Goal: Task Accomplishment & Management: Complete application form

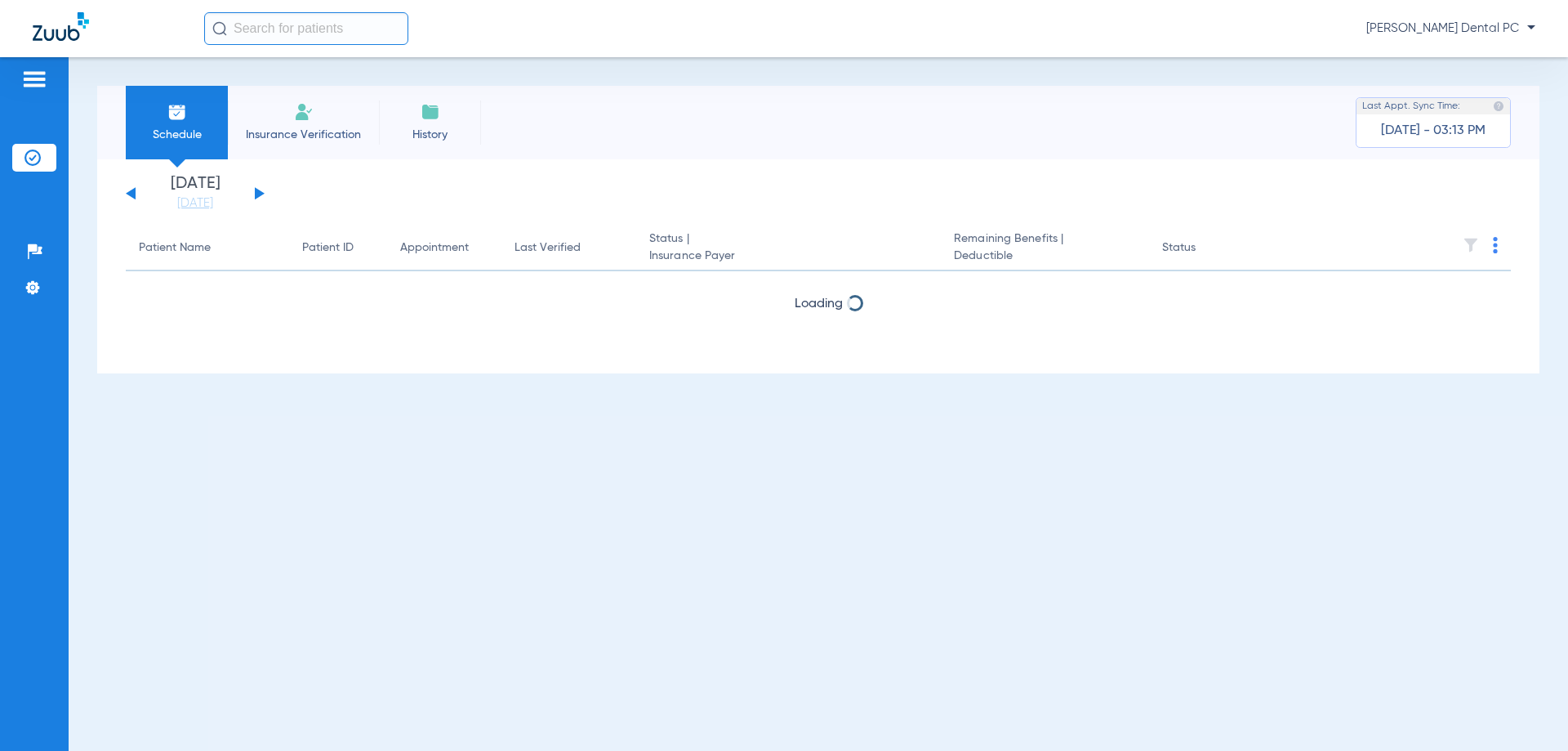
click at [347, 117] on li "Insurance Verification" at bounding box center [303, 122] width 151 height 74
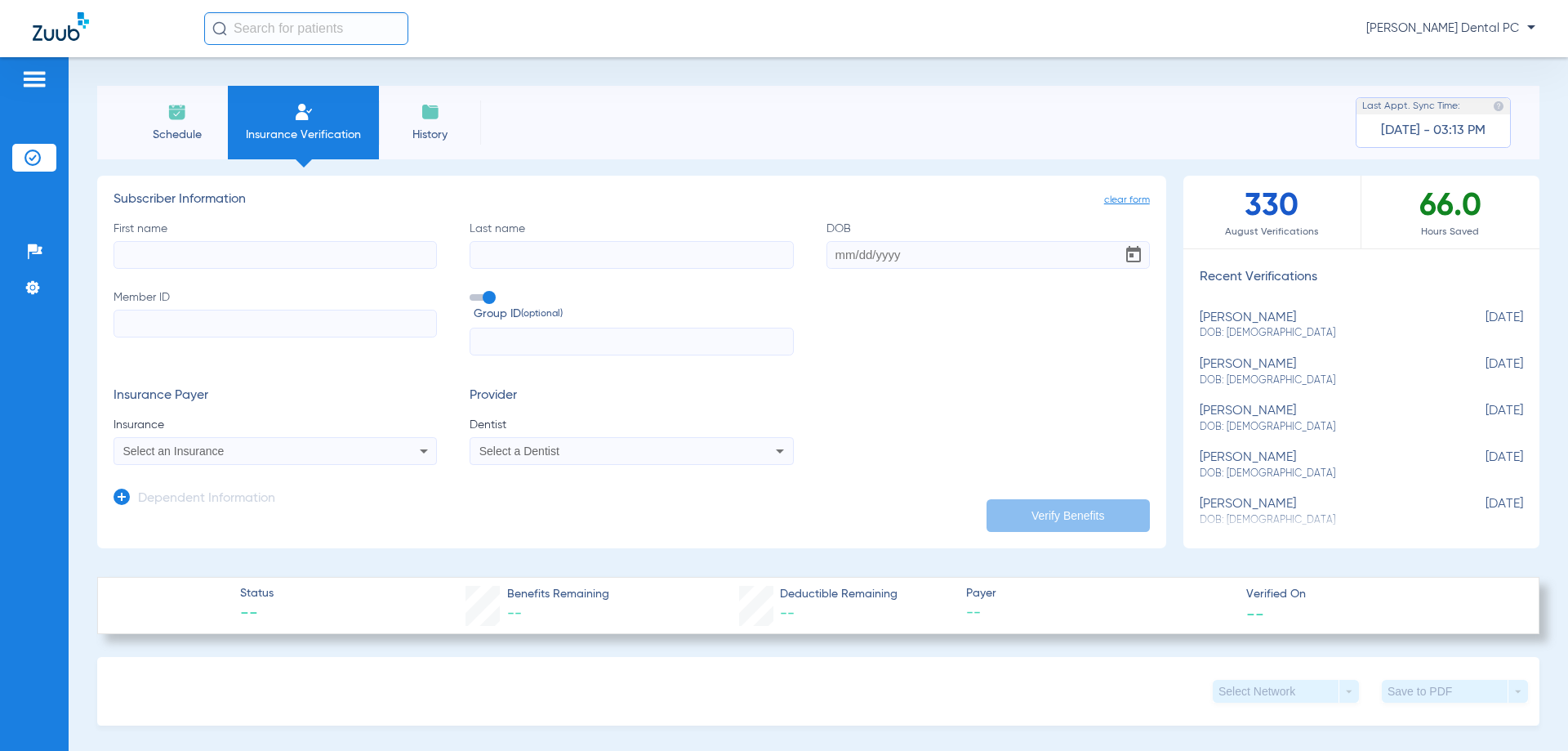
click at [314, 256] on input "First name" at bounding box center [275, 255] width 324 height 28
type input "[PERSON_NAME]"
click at [494, 270] on div "First name [PERSON_NAME] Last name DOB Member ID Group ID (optional)" at bounding box center [631, 288] width 1036 height 135
click at [503, 260] on input "Last name" at bounding box center [632, 255] width 324 height 28
type input "[PERSON_NAME]"
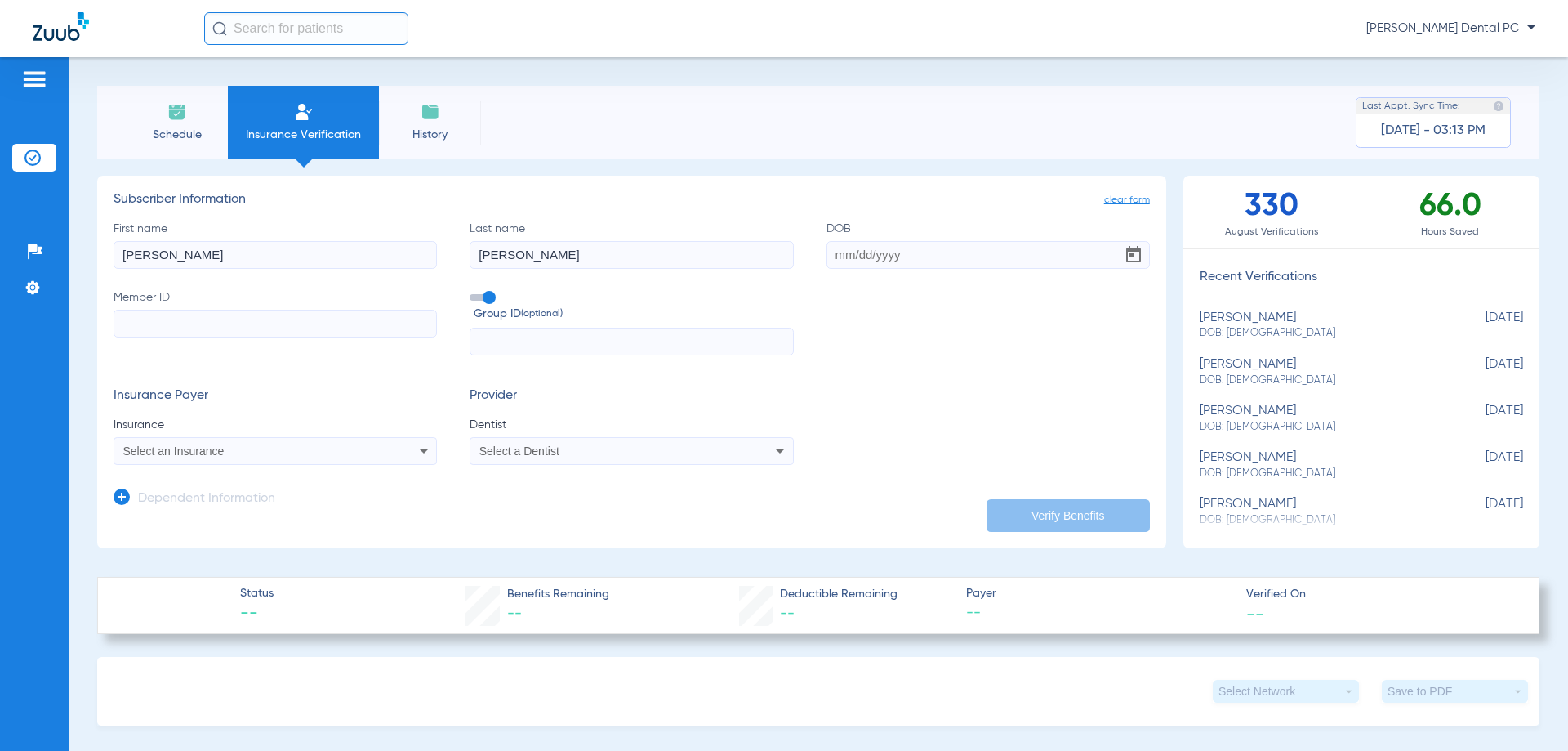
click at [264, 320] on input "Member ID" at bounding box center [275, 324] width 324 height 28
paste input "08049573273"
type input "08049573273"
click at [306, 448] on div "Select an Insurance" at bounding box center [245, 451] width 244 height 12
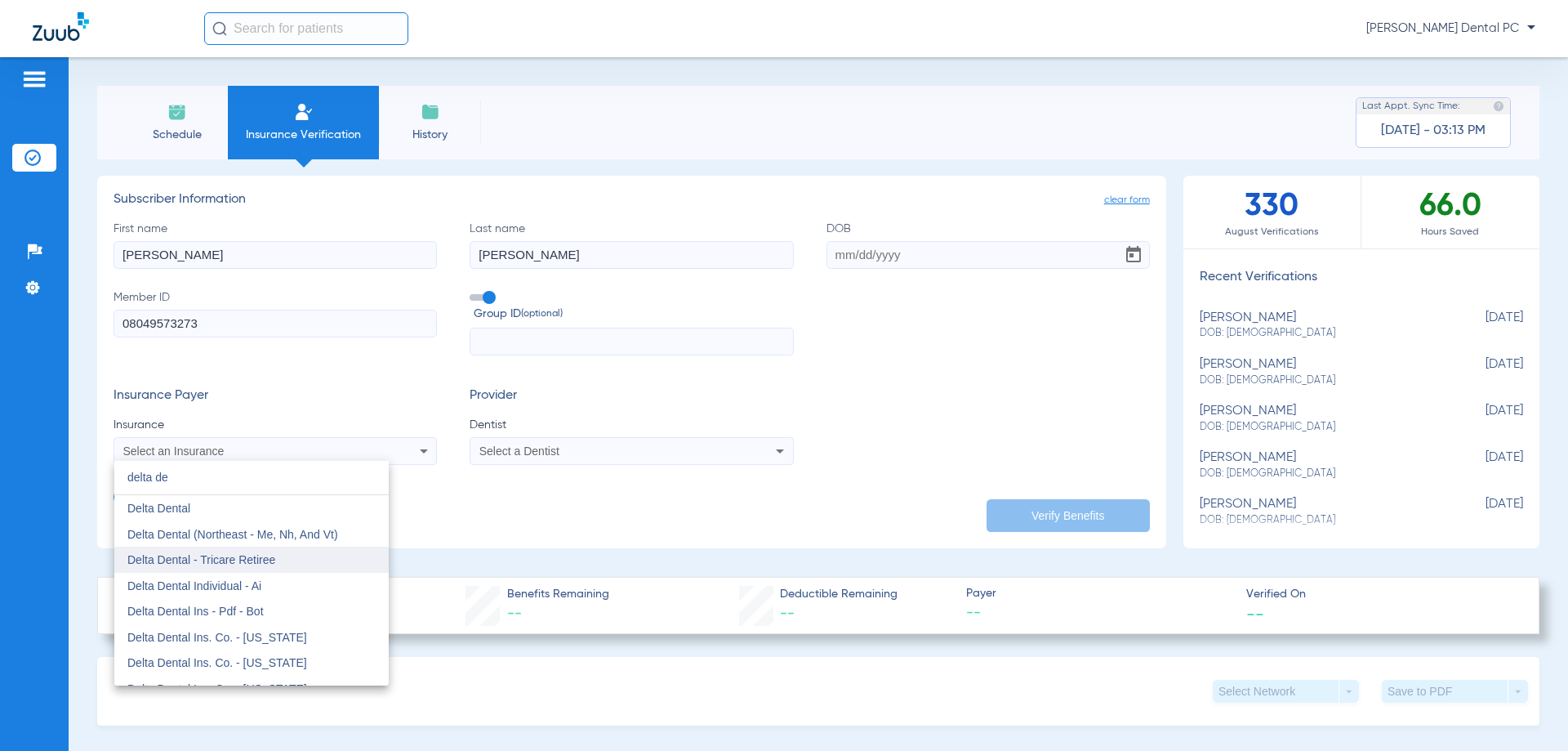
type input "delta de"
click at [241, 567] on mat-option "Delta Dental - Tricare Retiree" at bounding box center [251, 559] width 274 height 26
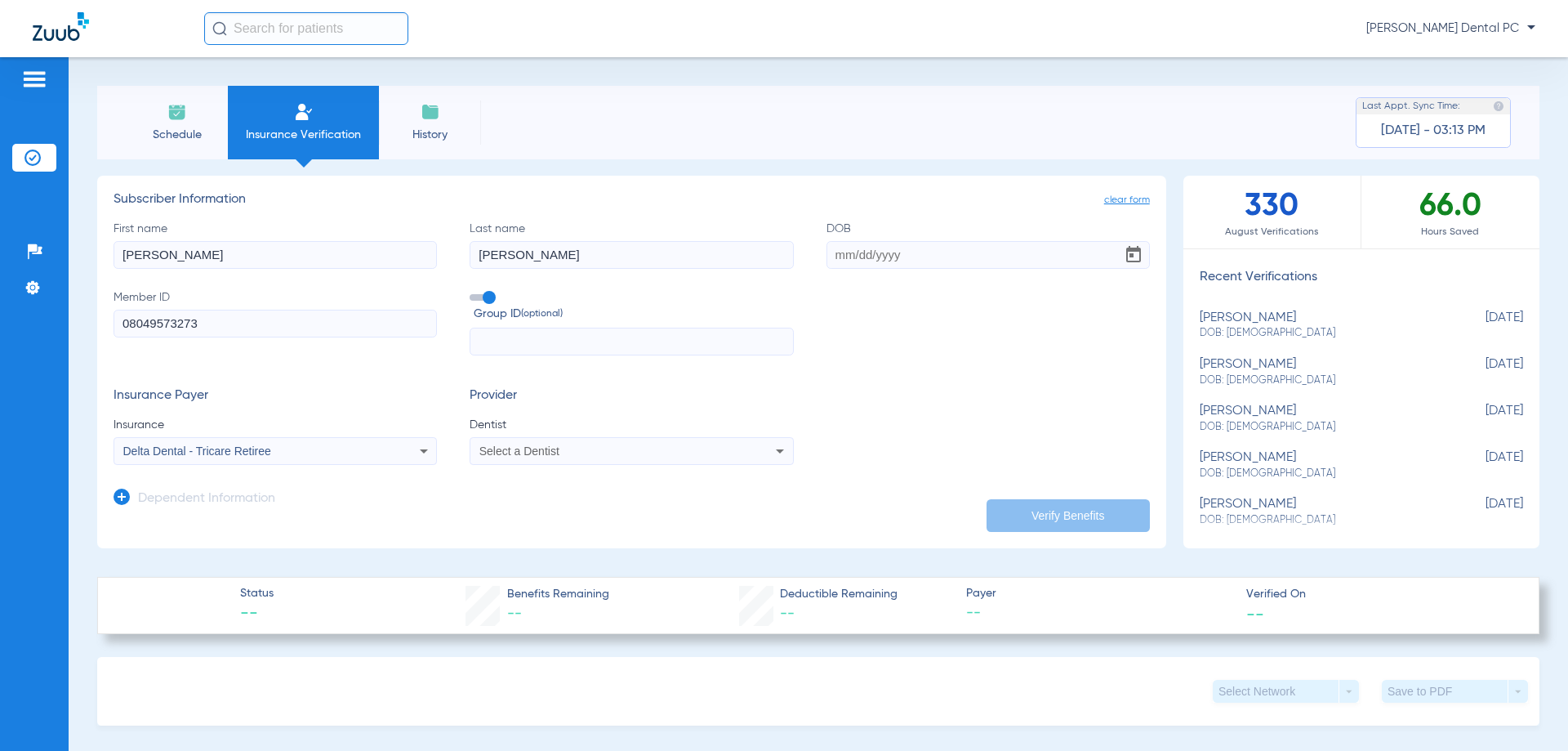
click at [545, 447] on span "Select a Dentist" at bounding box center [519, 450] width 80 height 13
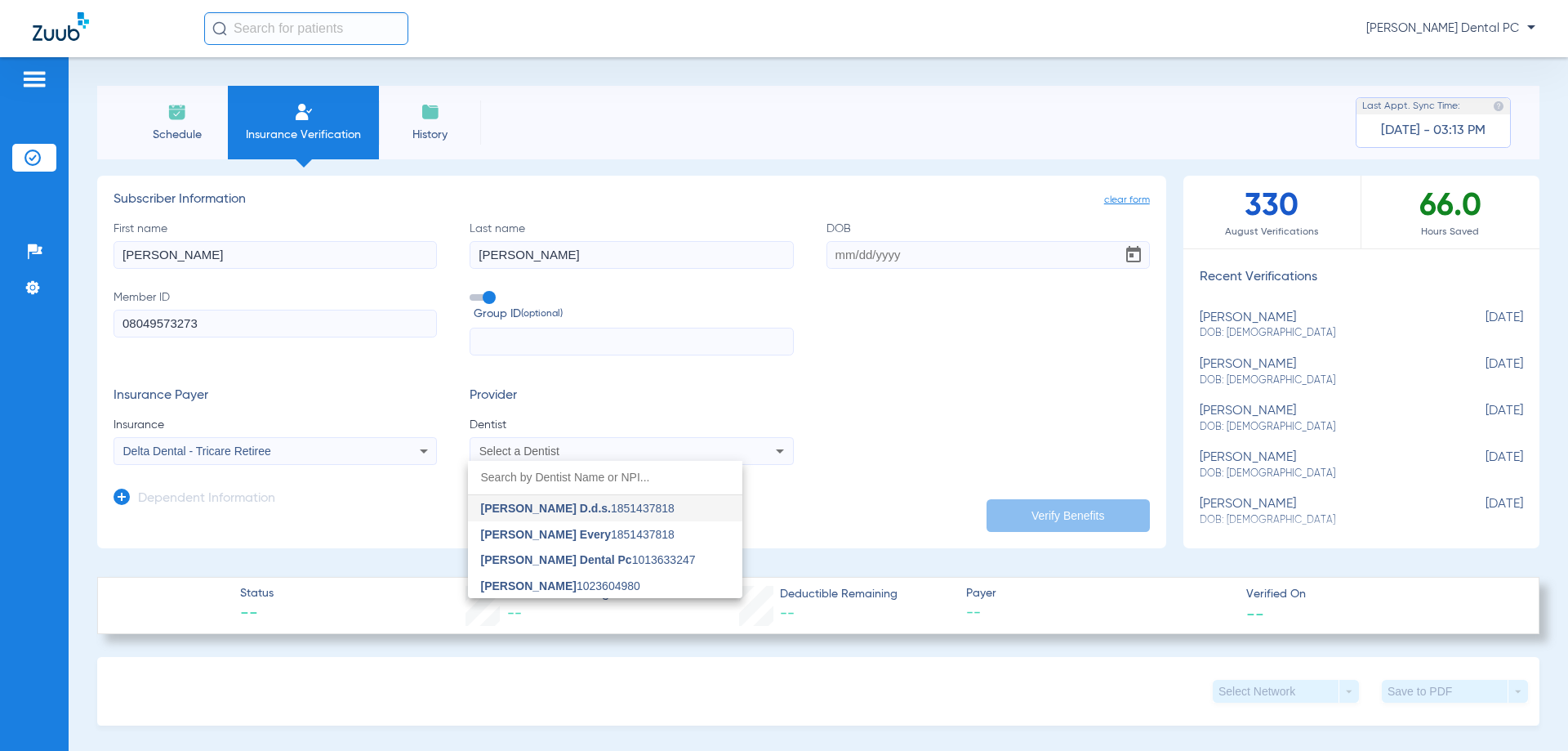
click at [550, 583] on span "[PERSON_NAME]" at bounding box center [528, 585] width 95 height 13
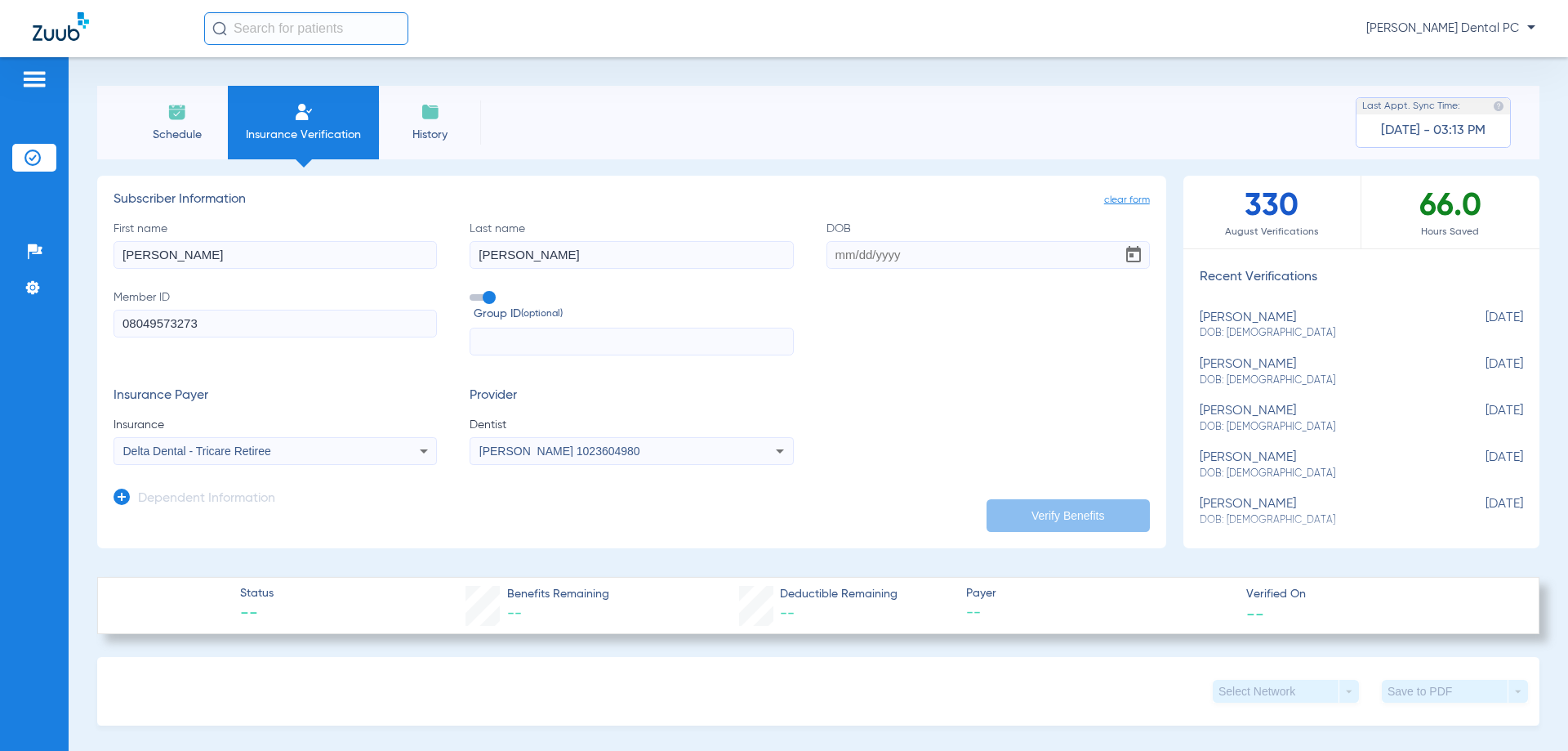
click at [964, 259] on input "DOB" at bounding box center [988, 255] width 324 height 28
type input "[DATE]"
click at [126, 497] on icon at bounding box center [121, 497] width 16 height 16
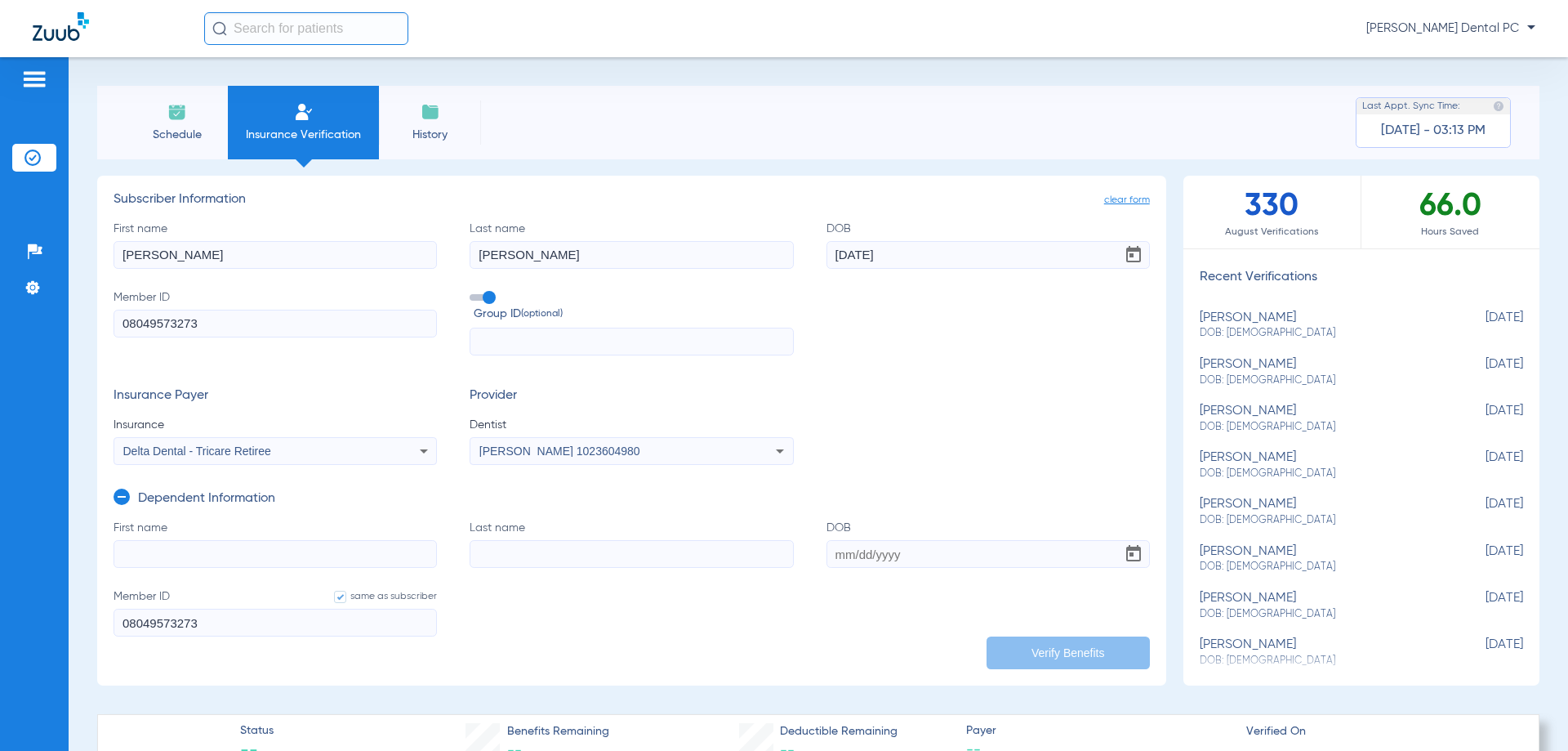
click at [177, 553] on input "First name" at bounding box center [275, 553] width 324 height 28
type input "[PERSON_NAME]"
click at [501, 555] on input "Last name" at bounding box center [632, 553] width 324 height 28
type input "[PERSON_NAME]"
